Goal: Task Accomplishment & Management: Complete application form

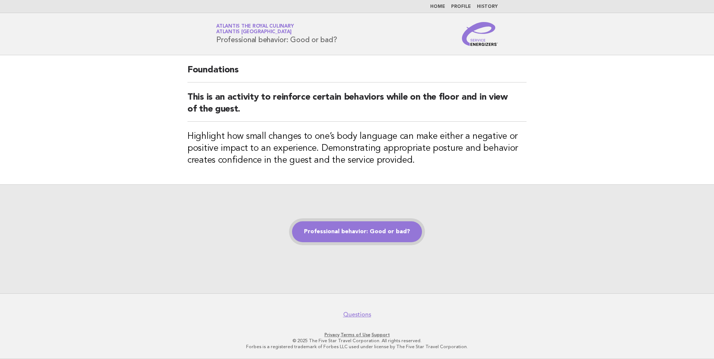
click at [354, 231] on link "Professional behavior: Good or bad?" at bounding box center [357, 231] width 130 height 21
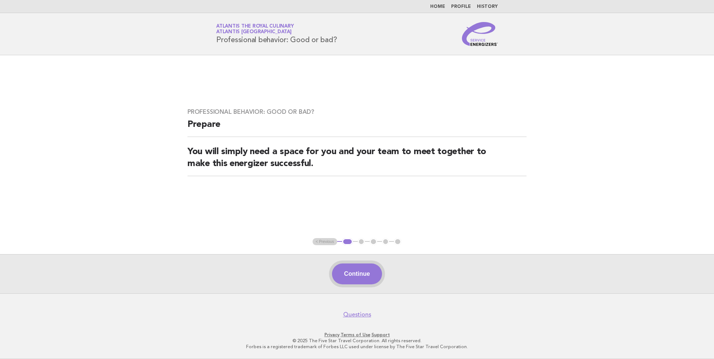
click at [359, 281] on button "Continue" at bounding box center [357, 274] width 50 height 21
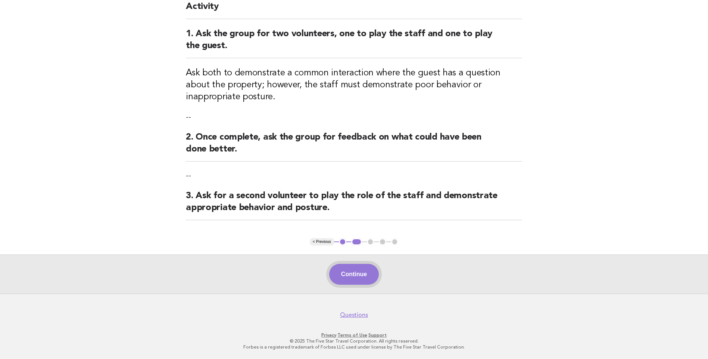
click at [348, 274] on button "Continue" at bounding box center [354, 274] width 50 height 21
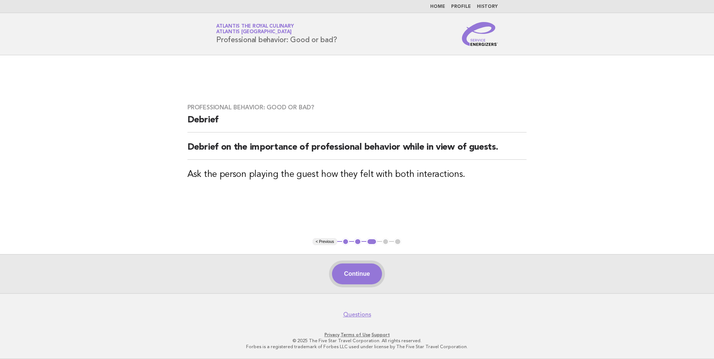
click at [358, 281] on button "Continue" at bounding box center [357, 274] width 50 height 21
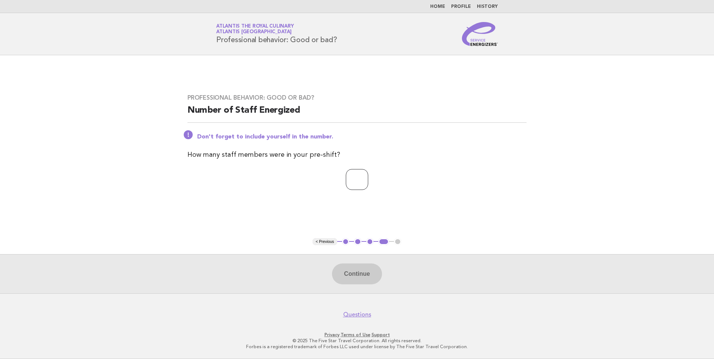
click at [368, 177] on input "*" at bounding box center [357, 179] width 22 height 21
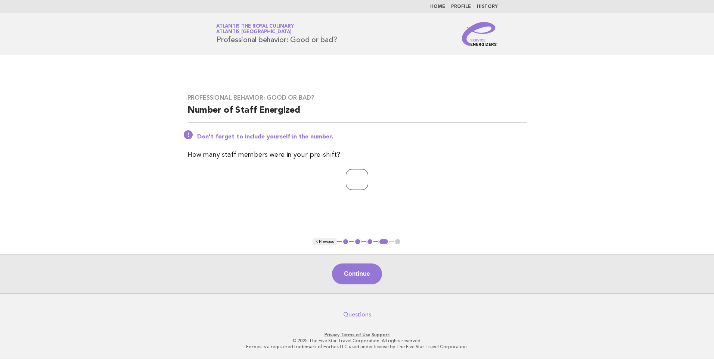
type input "*"
click at [368, 177] on input "*" at bounding box center [357, 179] width 22 height 21
click at [363, 272] on button "Continue" at bounding box center [357, 274] width 50 height 21
